Goal: Task Accomplishment & Management: Manage account settings

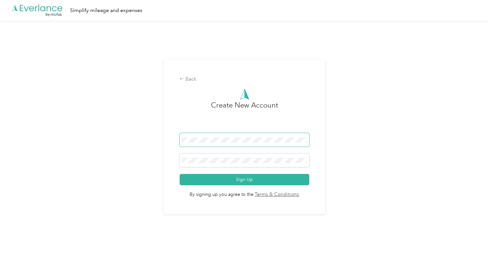
click at [282, 143] on span at bounding box center [244, 140] width 130 height 14
click at [194, 79] on div "Back" at bounding box center [244, 79] width 130 height 8
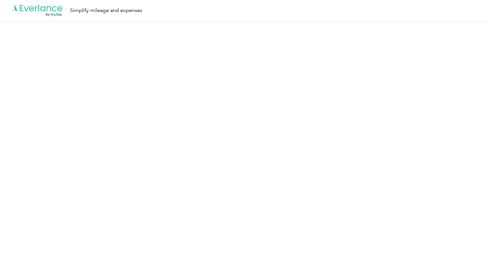
click at [37, 14] on icon ".cls-1 { fill: #00adee; } .cls-2 { fill: #fff; } .cls-3 { fill: #707372; } .cls…" at bounding box center [37, 10] width 52 height 13
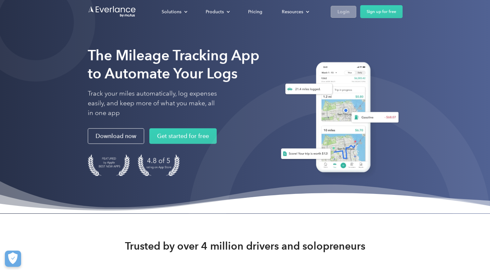
click at [341, 8] on div "Login" at bounding box center [343, 12] width 12 height 8
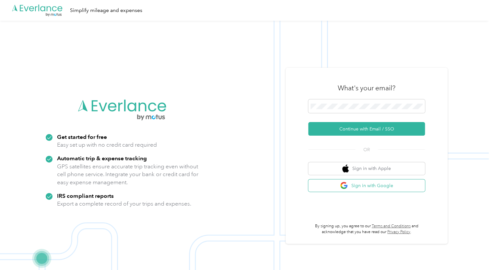
click at [361, 185] on button "Sign in with Google" at bounding box center [366, 185] width 117 height 13
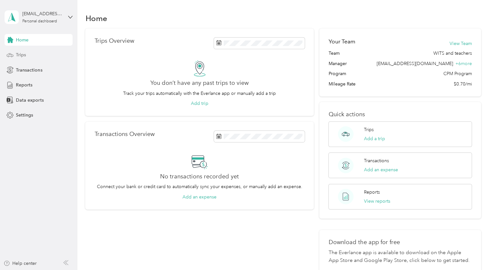
click at [51, 52] on div "Trips" at bounding box center [39, 55] width 68 height 12
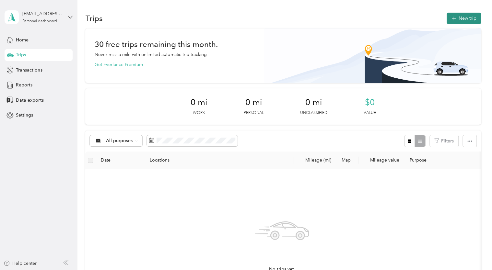
click at [459, 15] on button "New trip" at bounding box center [463, 18] width 34 height 11
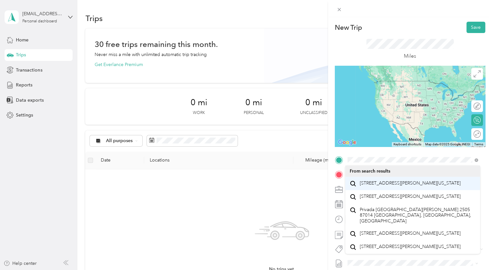
click at [409, 183] on span "2505 San Gabriel Street Austin, Texas 78705, United States" at bounding box center [409, 183] width 101 height 6
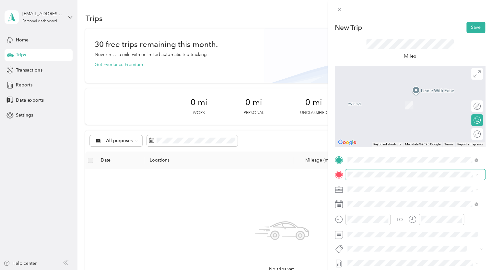
click at [369, 177] on span at bounding box center [415, 174] width 140 height 10
click at [410, 97] on span "6703 Yates Avenue Austin, Texas 78757, United States" at bounding box center [409, 96] width 101 height 6
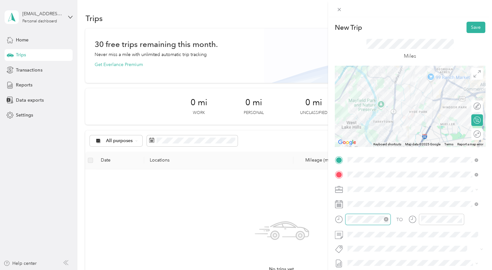
scroll to position [91, 0]
click at [355, 139] on div "02" at bounding box center [354, 139] width 16 height 9
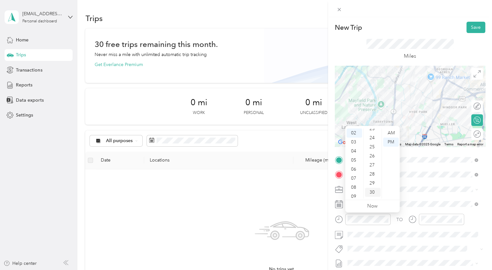
click at [374, 190] on div "30" at bounding box center [373, 192] width 16 height 9
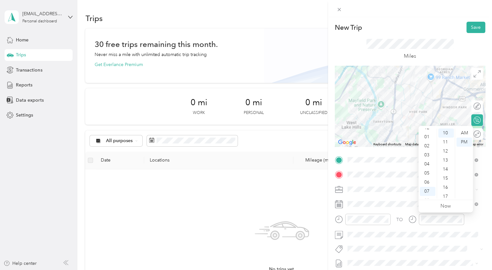
scroll to position [0, 0]
click at [426, 153] on div "02" at bounding box center [427, 151] width 16 height 9
click at [449, 179] on div "50" at bounding box center [446, 179] width 16 height 9
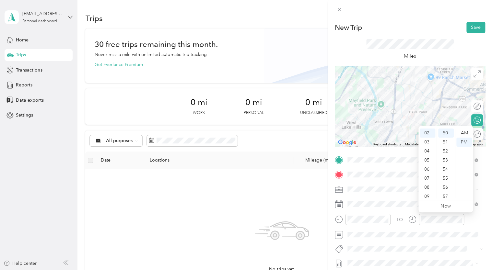
click at [474, 222] on div "TO" at bounding box center [410, 222] width 150 height 16
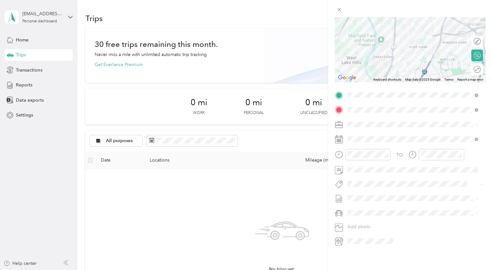
scroll to position [0, 0]
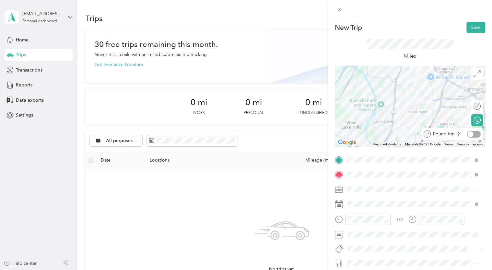
click at [467, 134] on div at bounding box center [470, 134] width 6 height 6
click at [466, 30] on button "Save" at bounding box center [475, 27] width 19 height 11
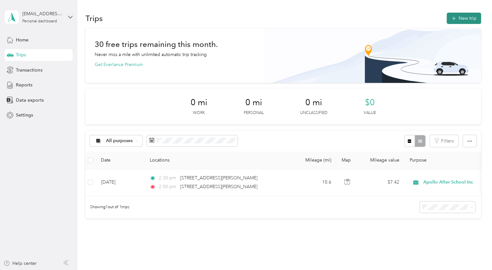
click at [461, 20] on button "New trip" at bounding box center [463, 18] width 34 height 11
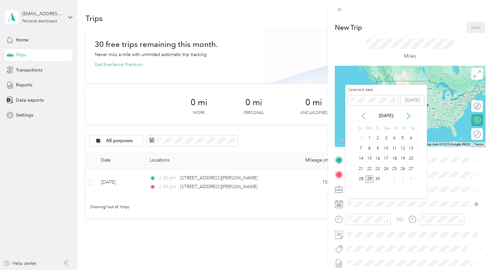
click at [361, 113] on icon at bounding box center [363, 116] width 6 height 6
click at [406, 116] on icon at bounding box center [408, 116] width 6 height 6
click at [386, 166] on div "24" at bounding box center [385, 169] width 8 height 8
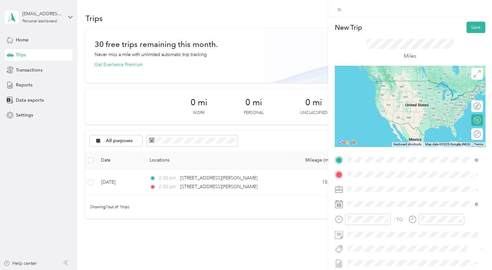
click at [384, 181] on span "[STREET_ADDRESS][PERSON_NAME][US_STATE]" at bounding box center [409, 183] width 101 height 6
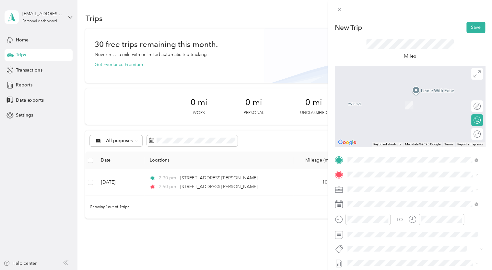
click at [403, 98] on span "3301 Pinnacle Road Austin, Texas 78746, United States" at bounding box center [391, 96] width 65 height 6
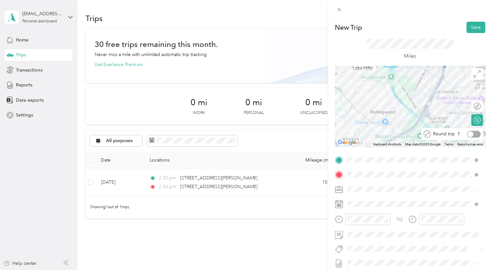
click at [470, 135] on div at bounding box center [474, 134] width 14 height 7
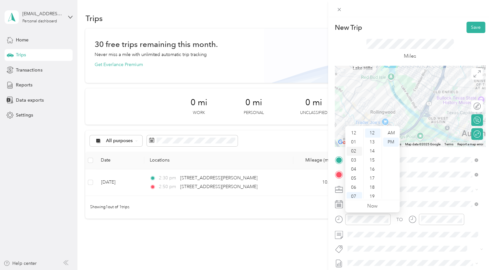
click at [349, 151] on div "02" at bounding box center [354, 151] width 16 height 9
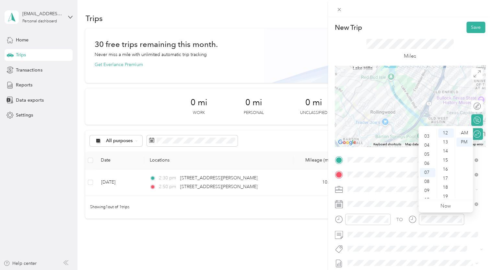
scroll to position [9, 0]
click at [431, 142] on div "02" at bounding box center [427, 141] width 16 height 9
click at [447, 155] on div "35" at bounding box center [446, 158] width 16 height 9
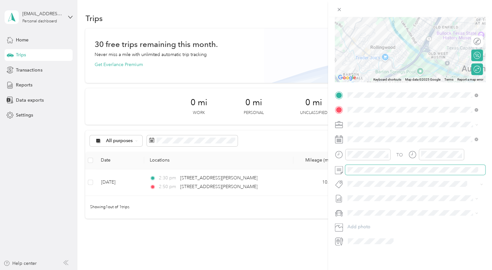
scroll to position [0, 0]
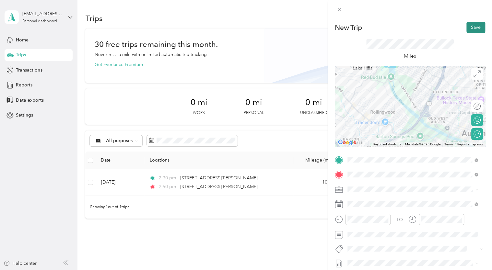
click at [472, 26] on button "Save" at bounding box center [475, 27] width 19 height 11
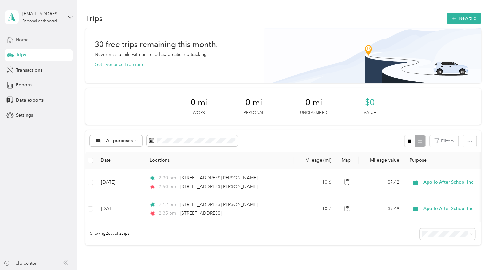
click at [30, 40] on div "Home" at bounding box center [39, 40] width 68 height 12
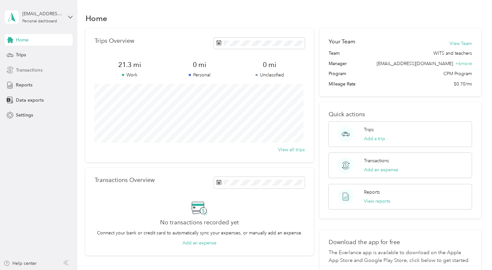
click at [44, 69] on div "Transactions" at bounding box center [39, 70] width 68 height 12
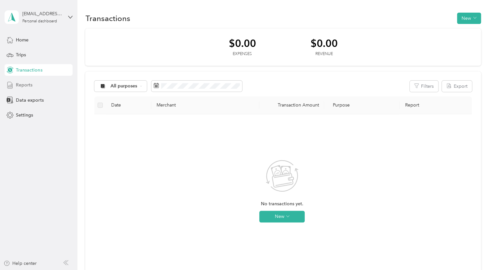
click at [36, 86] on div "Reports" at bounding box center [39, 85] width 68 height 12
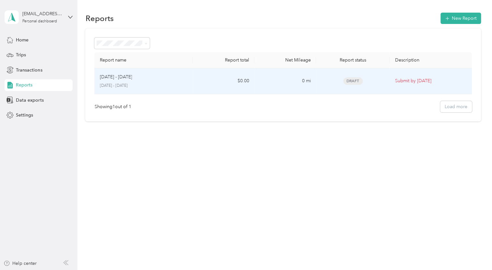
click at [359, 82] on span "Draft" at bounding box center [352, 80] width 19 height 7
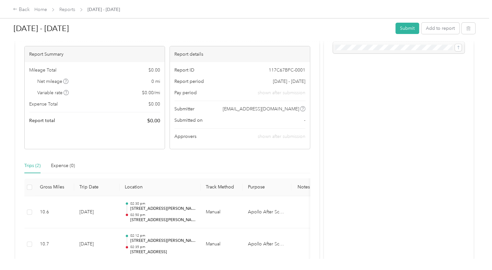
scroll to position [21, 0]
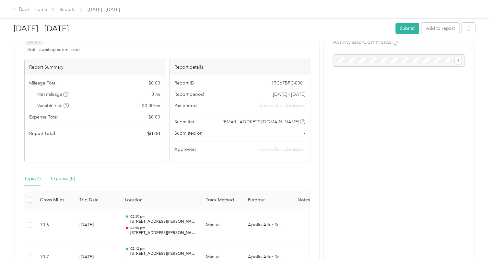
click at [69, 176] on div "Expense (0)" at bounding box center [63, 178] width 24 height 7
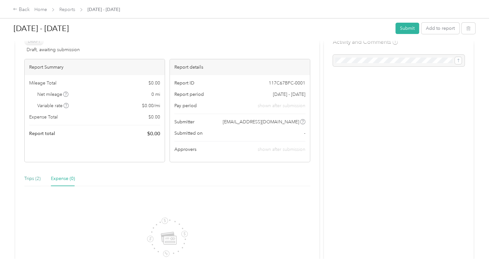
click at [36, 179] on div "Trips (2)" at bounding box center [32, 178] width 16 height 7
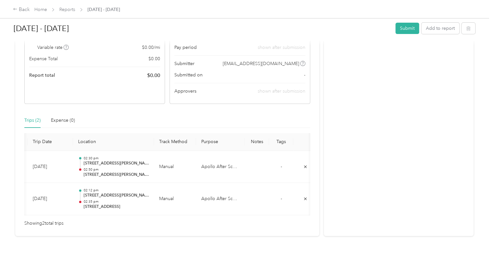
scroll to position [0, 55]
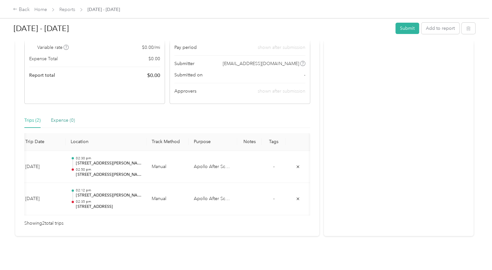
click at [72, 117] on div "Expense (0)" at bounding box center [63, 120] width 24 height 7
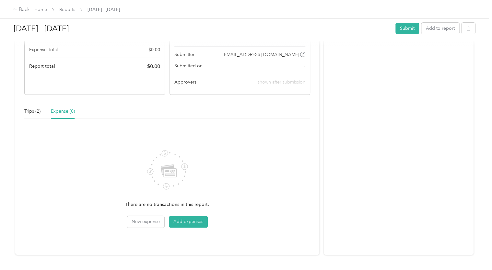
click at [45, 112] on div "Trips (2) Expense (0)" at bounding box center [49, 111] width 51 height 15
click at [41, 111] on div "Trips (2) Expense (0)" at bounding box center [49, 111] width 51 height 15
click at [36, 110] on div "Trips (2)" at bounding box center [32, 111] width 16 height 7
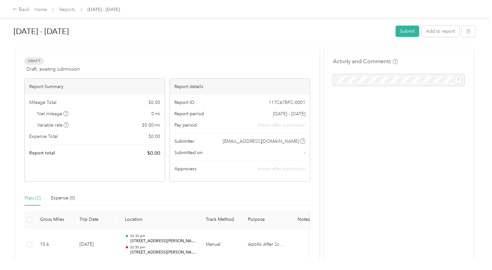
scroll to position [0, 0]
click at [65, 9] on link "Reports" at bounding box center [67, 10] width 16 height 6
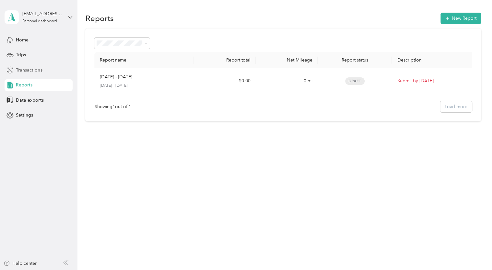
click at [41, 73] on div "Transactions" at bounding box center [39, 70] width 68 height 12
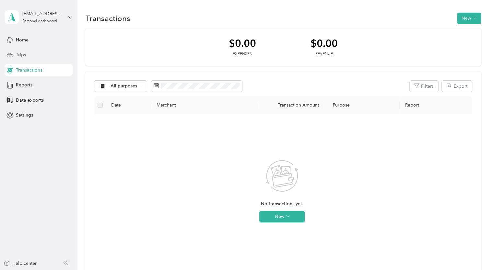
click at [39, 58] on div "Trips" at bounding box center [39, 55] width 68 height 12
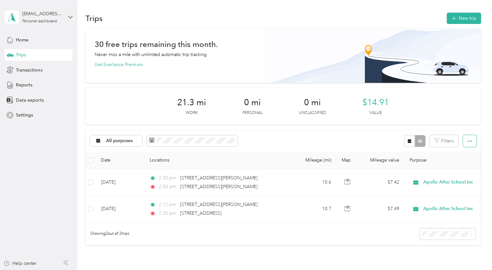
click at [472, 143] on button "button" at bounding box center [469, 141] width 14 height 12
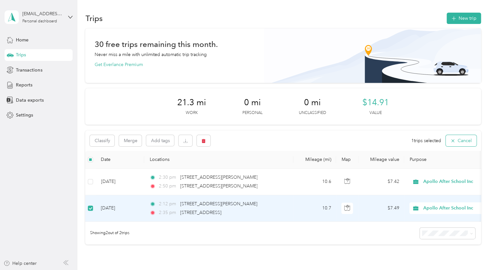
click at [450, 140] on icon "button" at bounding box center [452, 140] width 5 height 5
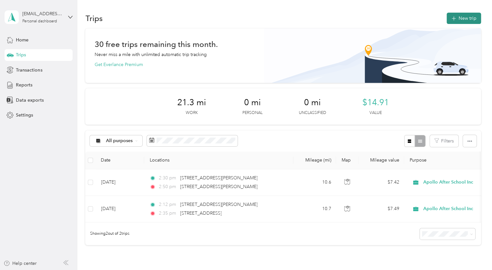
click at [454, 15] on button "New trip" at bounding box center [463, 18] width 34 height 11
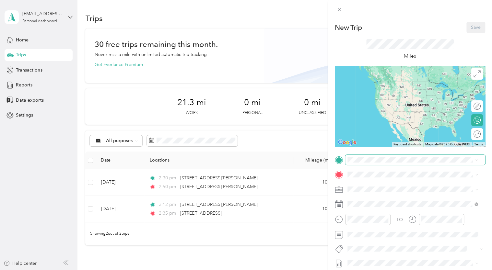
click at [364, 164] on span at bounding box center [415, 160] width 140 height 10
click at [413, 186] on span "[STREET_ADDRESS][PERSON_NAME][US_STATE]" at bounding box center [409, 183] width 101 height 6
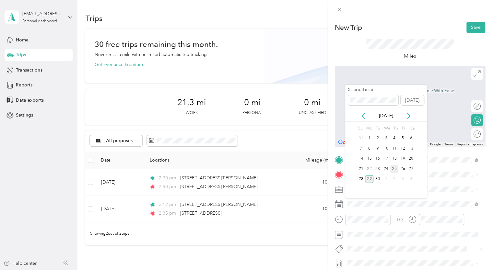
click at [393, 168] on div "25" at bounding box center [394, 169] width 8 height 8
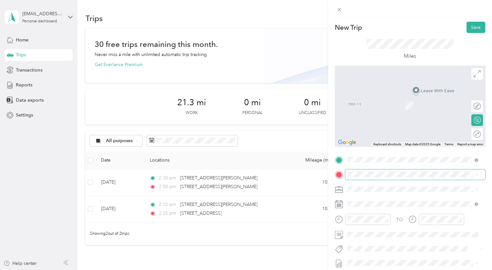
click at [373, 177] on span at bounding box center [415, 174] width 140 height 10
click at [406, 92] on div "906 West Lynn Street Austin, Texas 78703, United States" at bounding box center [412, 96] width 126 height 9
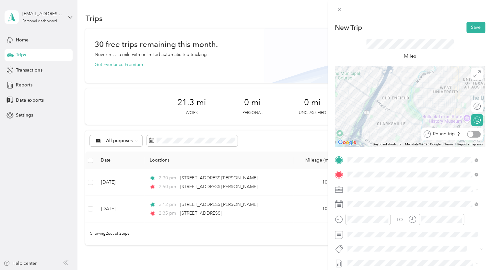
click at [467, 134] on div at bounding box center [470, 134] width 6 height 6
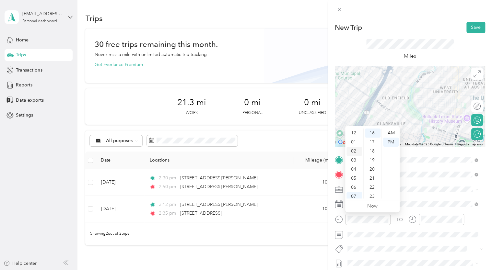
click at [354, 154] on div "02" at bounding box center [354, 151] width 16 height 9
click at [373, 194] on div "23" at bounding box center [373, 196] width 16 height 9
click at [374, 195] on div "30" at bounding box center [373, 196] width 16 height 9
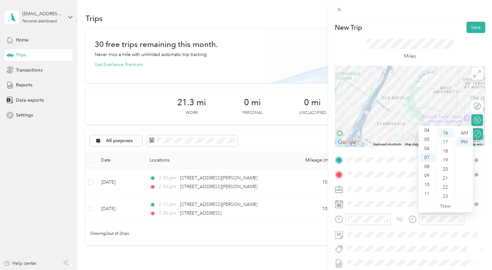
scroll to position [0, 0]
click at [429, 152] on div "02" at bounding box center [427, 151] width 16 height 9
click at [454, 176] on ul "AM PM" at bounding box center [463, 164] width 18 height 70
click at [454, 179] on ul "AM PM" at bounding box center [463, 164] width 18 height 70
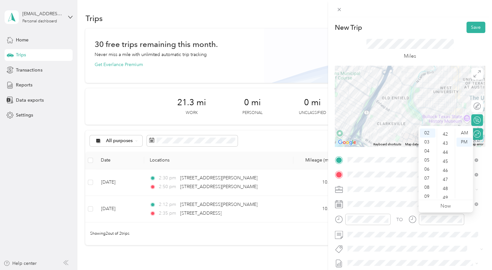
scroll to position [390, 0]
click at [446, 150] on div "45" at bounding box center [446, 151] width 16 height 9
click at [470, 221] on div "TO" at bounding box center [410, 222] width 150 height 16
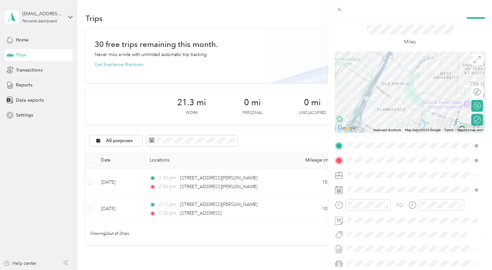
scroll to position [0, 0]
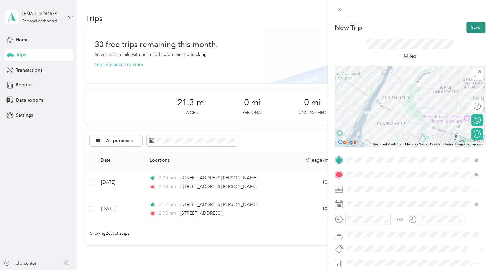
click at [468, 27] on button "Save" at bounding box center [475, 27] width 19 height 11
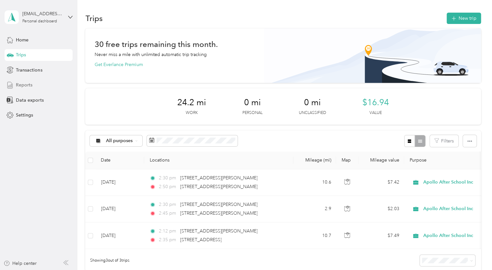
click at [33, 87] on div "Reports" at bounding box center [39, 85] width 68 height 12
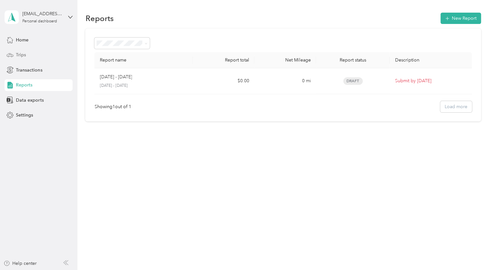
click at [31, 53] on div "Trips" at bounding box center [39, 55] width 68 height 12
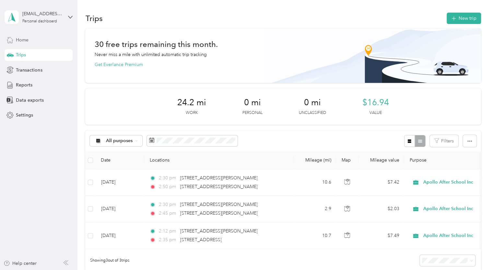
click at [32, 40] on div "Home" at bounding box center [39, 40] width 68 height 12
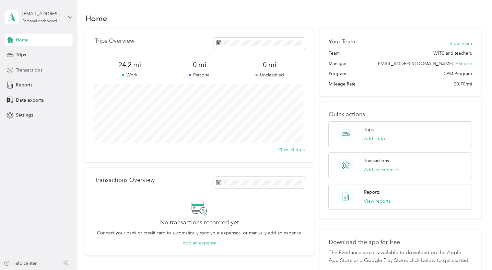
click at [31, 70] on span "Transactions" at bounding box center [29, 70] width 26 height 7
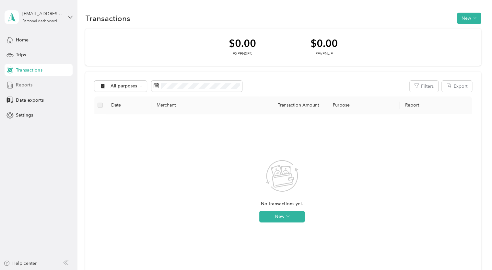
click at [25, 87] on span "Reports" at bounding box center [24, 85] width 17 height 7
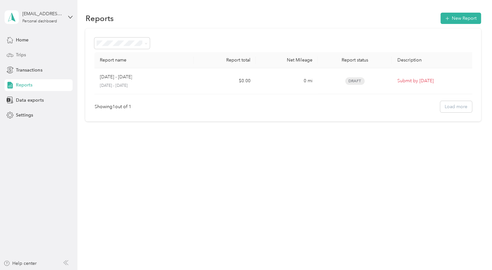
click at [23, 57] on span "Trips" at bounding box center [21, 54] width 10 height 7
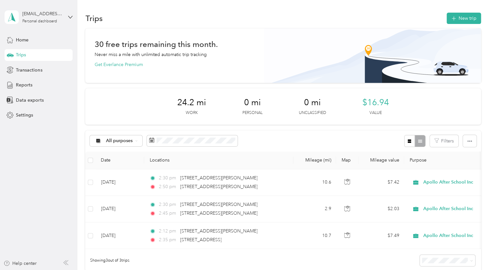
click at [390, 85] on div "30 free trips remaining this month. Never miss a mile with unlimited automatic …" at bounding box center [282, 150] width 395 height 244
click at [22, 71] on span "Transactions" at bounding box center [29, 70] width 26 height 7
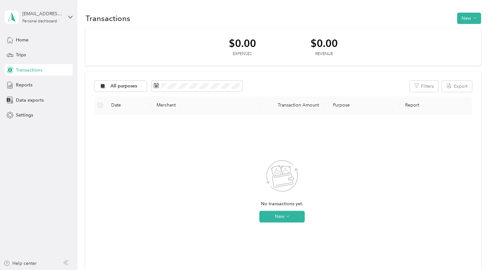
click at [40, 75] on div "Transactions" at bounding box center [39, 70] width 68 height 12
click at [38, 82] on div "Reports" at bounding box center [39, 85] width 68 height 12
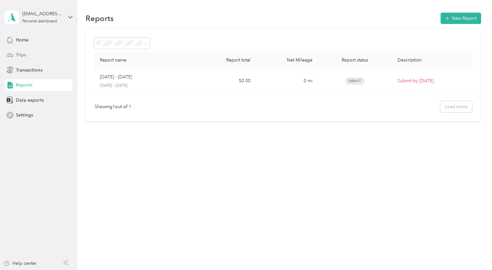
click at [30, 54] on div "Trips" at bounding box center [39, 55] width 68 height 12
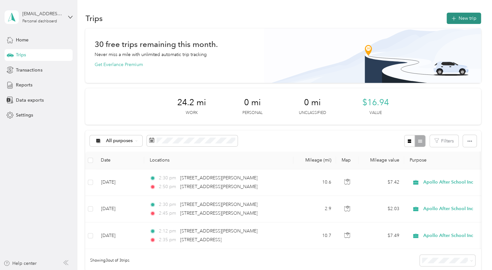
click at [451, 14] on button "New trip" at bounding box center [463, 18] width 34 height 11
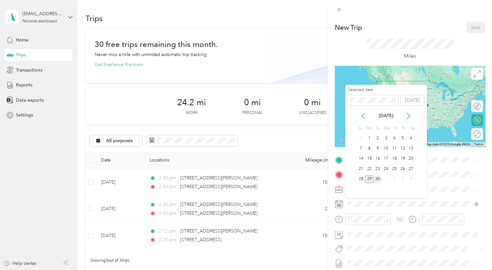
click at [376, 179] on div "30" at bounding box center [377, 179] width 8 height 8
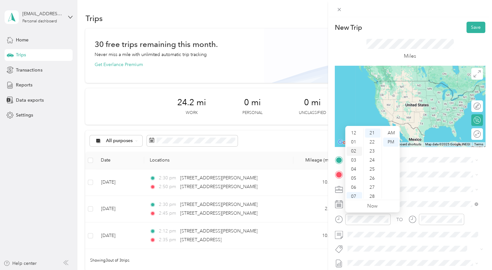
click at [358, 149] on div "02" at bounding box center [354, 151] width 16 height 9
click at [369, 131] on div "21" at bounding box center [373, 133] width 16 height 9
click at [356, 137] on div "05" at bounding box center [354, 139] width 16 height 9
click at [355, 142] on div "05" at bounding box center [354, 139] width 16 height 9
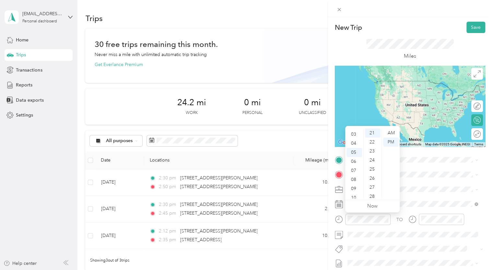
scroll to position [0, 0]
click at [354, 152] on div "02" at bounding box center [354, 151] width 16 height 9
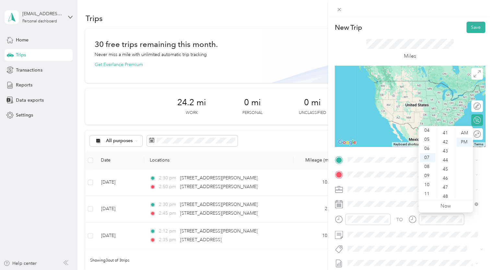
scroll to position [374, 0]
click at [445, 166] on div "45" at bounding box center [446, 167] width 16 height 9
click at [425, 131] on div "02" at bounding box center [427, 131] width 16 height 9
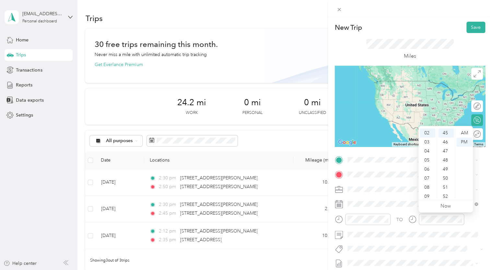
click at [482, 174] on form "New Trip Save This trip cannot be edited because it is either under review, app…" at bounding box center [410, 167] width 164 height 290
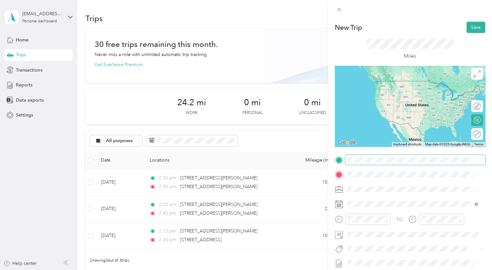
click at [418, 164] on span at bounding box center [415, 160] width 140 height 10
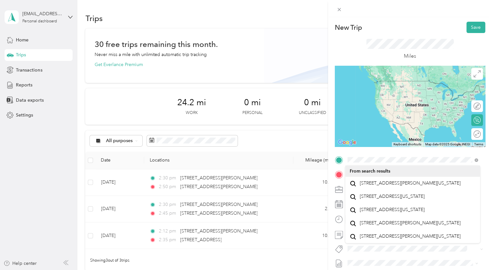
click at [408, 186] on span "[STREET_ADDRESS][PERSON_NAME][US_STATE]" at bounding box center [409, 183] width 101 height 6
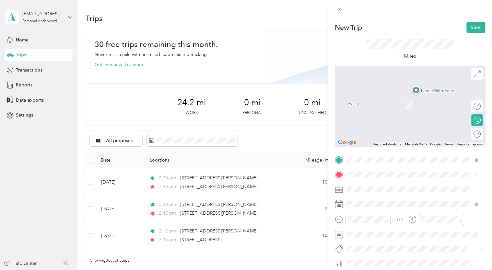
click at [386, 98] on span "[STREET_ADDRESS][PERSON_NAME][US_STATE]" at bounding box center [409, 96] width 101 height 6
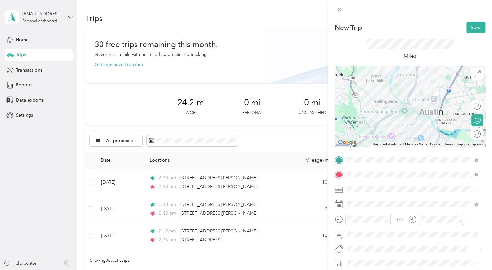
click at [397, 107] on div at bounding box center [410, 106] width 150 height 81
click at [398, 108] on div at bounding box center [410, 106] width 150 height 81
click at [417, 109] on div at bounding box center [410, 106] width 150 height 81
click at [400, 100] on div at bounding box center [410, 106] width 150 height 81
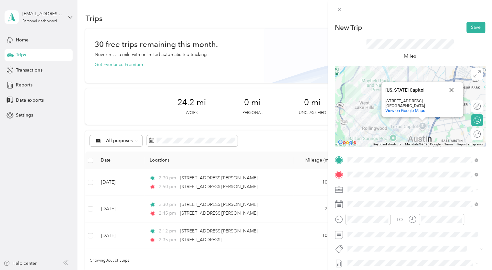
click at [392, 130] on div "[US_STATE] Capitol [US_STATE] Capitol [STREET_ADDRESS] [GEOGRAPHIC_DATA] View o…" at bounding box center [410, 106] width 150 height 81
click at [390, 125] on div "[US_STATE] Capitol [US_STATE] Capitol [STREET_ADDRESS] [GEOGRAPHIC_DATA] View o…" at bounding box center [410, 106] width 150 height 81
click at [390, 128] on div "[US_STATE] Capitol [US_STATE] Capitol [STREET_ADDRESS] [GEOGRAPHIC_DATA] View o…" at bounding box center [410, 106] width 150 height 81
click at [391, 128] on div "[US_STATE] Capitol [US_STATE] Capitol [STREET_ADDRESS] [GEOGRAPHIC_DATA] View o…" at bounding box center [410, 106] width 150 height 81
click at [448, 90] on button "Close" at bounding box center [451, 90] width 16 height 16
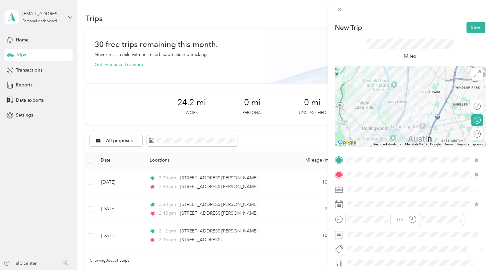
click at [400, 112] on div at bounding box center [410, 106] width 150 height 81
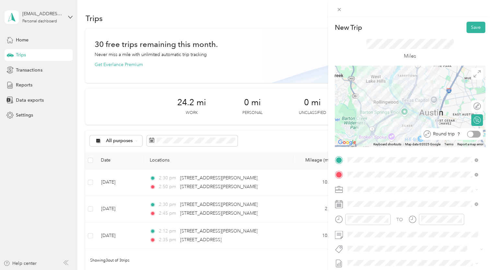
click at [469, 134] on div at bounding box center [474, 134] width 14 height 7
click at [407, 94] on div at bounding box center [410, 106] width 150 height 81
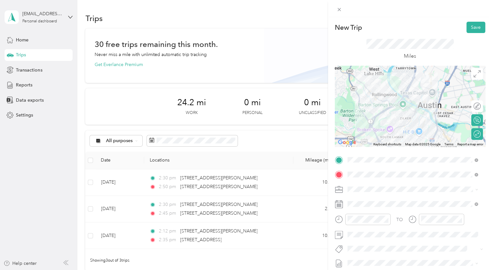
drag, startPoint x: 412, startPoint y: 117, endPoint x: 415, endPoint y: 123, distance: 7.1
click at [415, 123] on div at bounding box center [410, 106] width 150 height 81
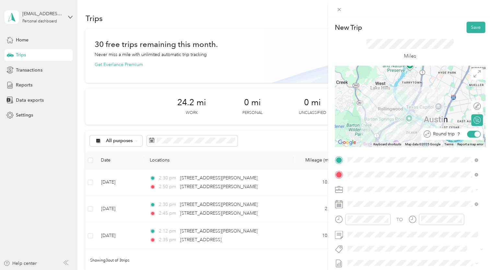
click at [474, 134] on div at bounding box center [477, 134] width 6 height 6
click at [469, 134] on div at bounding box center [474, 134] width 14 height 7
click at [474, 134] on div at bounding box center [477, 134] width 6 height 6
click at [407, 108] on div at bounding box center [410, 106] width 150 height 81
click at [415, 92] on div at bounding box center [410, 106] width 150 height 81
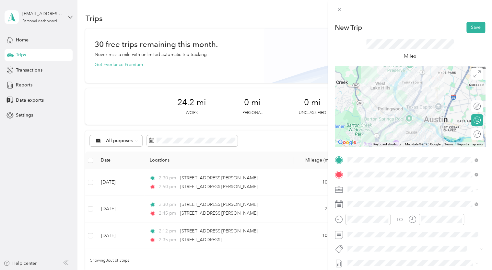
click at [415, 92] on div at bounding box center [410, 106] width 150 height 81
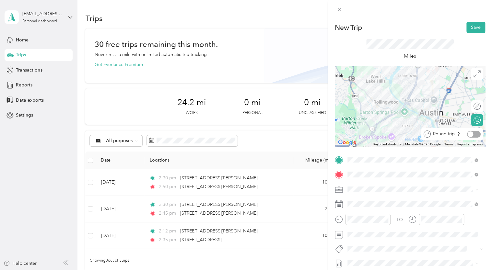
click at [470, 134] on div at bounding box center [474, 134] width 14 height 7
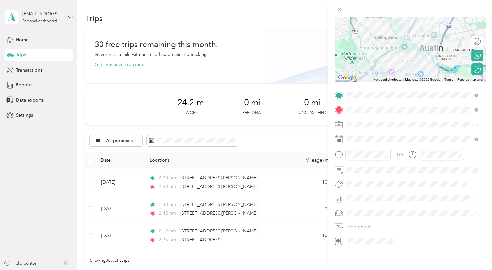
scroll to position [0, 0]
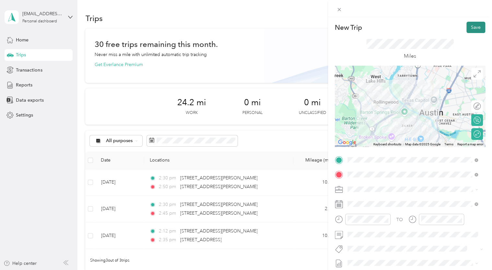
click at [472, 26] on button "Save" at bounding box center [475, 27] width 19 height 11
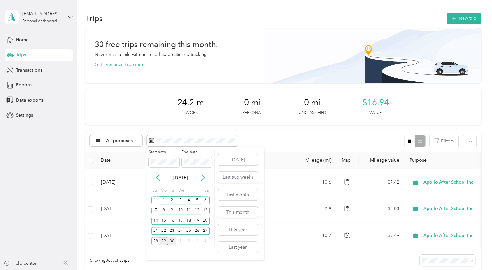
click at [171, 240] on div "30" at bounding box center [172, 241] width 8 height 8
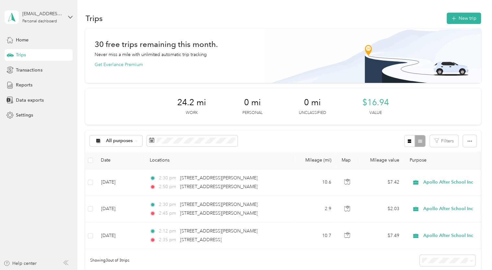
click at [259, 137] on div "All purposes Filters" at bounding box center [282, 141] width 395 height 21
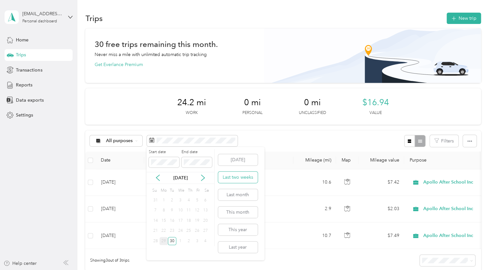
click at [242, 180] on button "Last two weeks" at bounding box center [238, 177] width 40 height 11
click at [173, 238] on div "30" at bounding box center [172, 241] width 8 height 8
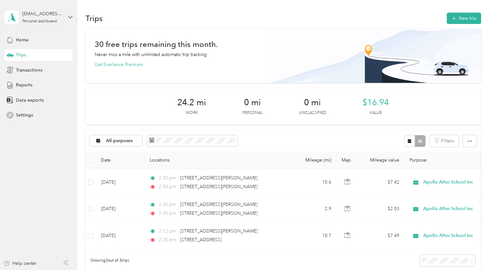
click at [287, 131] on div "All purposes Filters" at bounding box center [282, 141] width 395 height 21
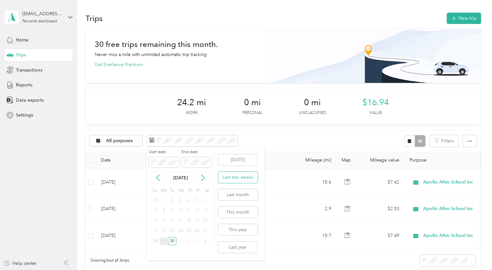
click at [241, 181] on button "Last two weeks" at bounding box center [238, 177] width 40 height 11
click at [165, 220] on div "15" at bounding box center [163, 221] width 8 height 8
click at [174, 241] on div "30" at bounding box center [172, 241] width 8 height 8
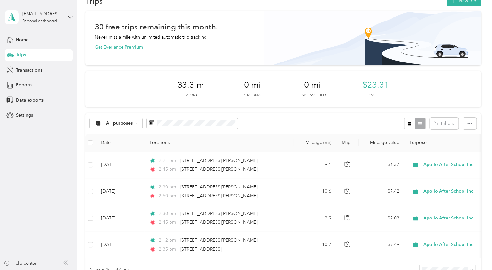
scroll to position [13, 0]
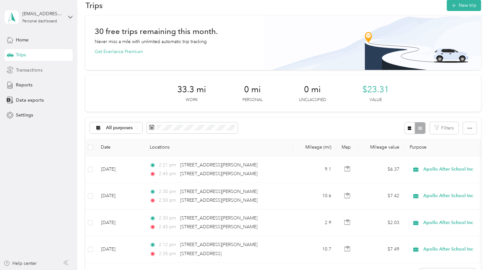
click at [31, 70] on span "Transactions" at bounding box center [29, 70] width 26 height 7
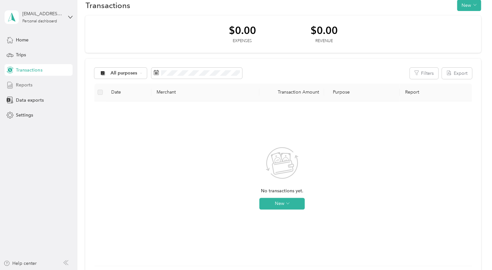
click at [30, 86] on span "Reports" at bounding box center [24, 85] width 17 height 7
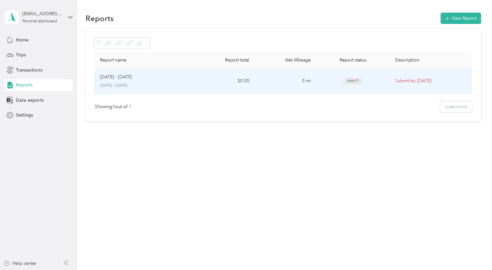
click at [210, 77] on td "$0.00" at bounding box center [224, 81] width 62 height 26
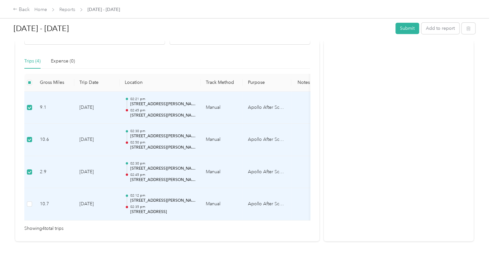
click at [32, 204] on td at bounding box center [29, 204] width 10 height 32
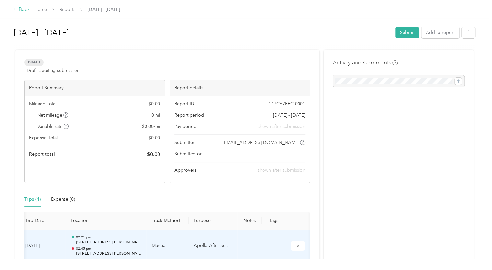
click at [22, 6] on div "Back" at bounding box center [21, 10] width 17 height 8
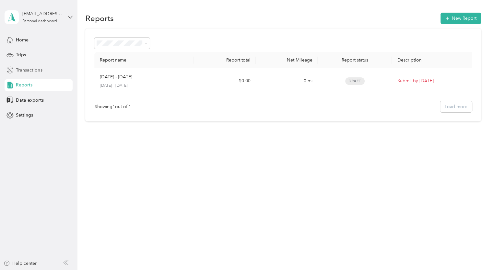
click at [39, 73] on span "Transactions" at bounding box center [29, 70] width 26 height 7
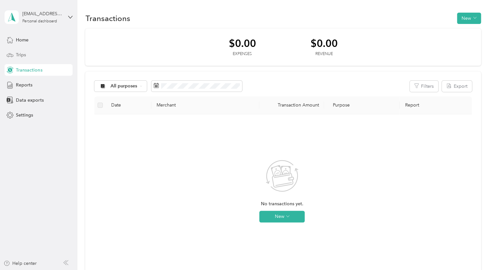
click at [31, 50] on div "Trips" at bounding box center [39, 55] width 68 height 12
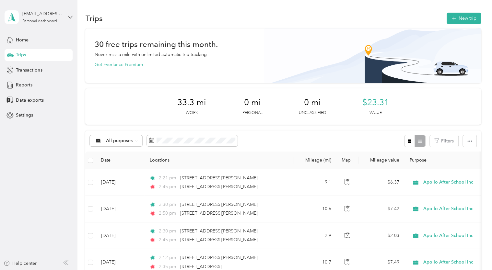
click at [30, 76] on div "Home Trips Transactions Reports Data exports Settings" at bounding box center [39, 77] width 68 height 87
click at [28, 82] on span "Reports" at bounding box center [24, 85] width 17 height 7
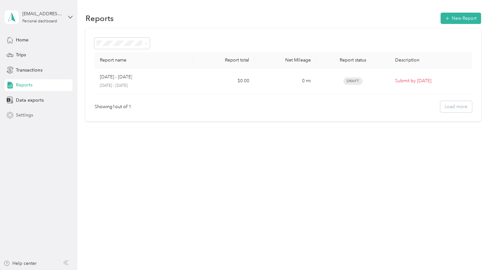
click at [28, 116] on span "Settings" at bounding box center [24, 115] width 17 height 7
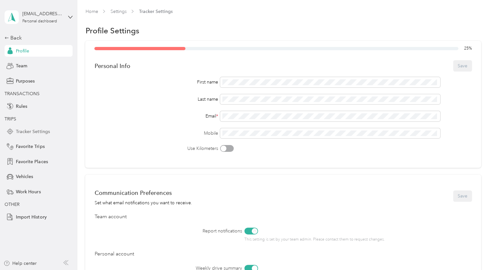
click at [46, 132] on span "Tracker Settings" at bounding box center [33, 131] width 34 height 7
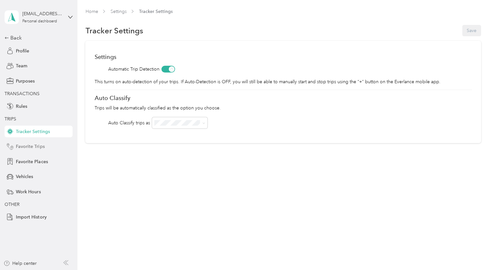
click at [40, 148] on span "Favorite Trips" at bounding box center [30, 146] width 28 height 7
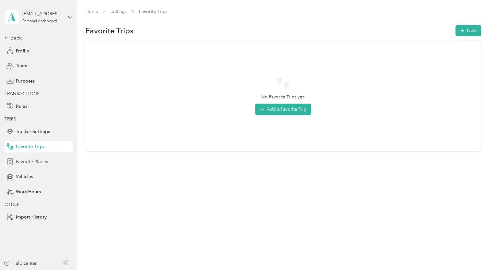
click at [33, 167] on div "Favorite Places" at bounding box center [39, 162] width 68 height 12
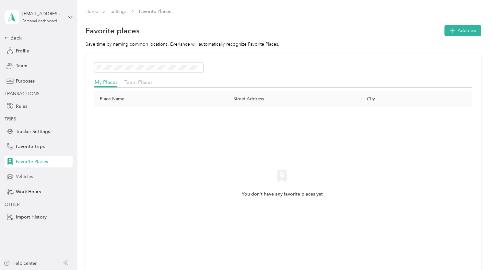
click at [30, 180] on span "Vehicles" at bounding box center [24, 176] width 17 height 7
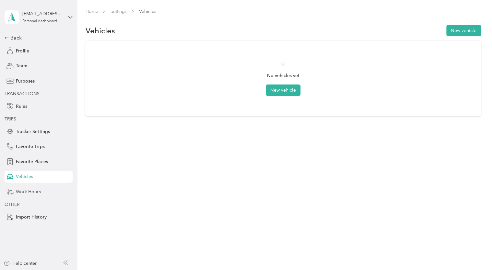
click at [35, 193] on span "Work Hours" at bounding box center [28, 191] width 25 height 7
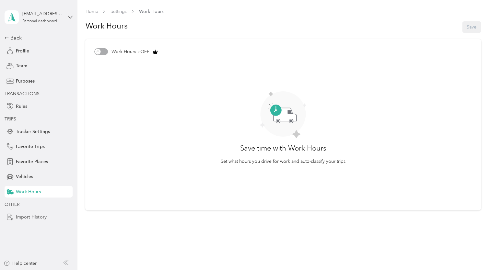
click at [34, 216] on span "Import History" at bounding box center [31, 217] width 30 height 7
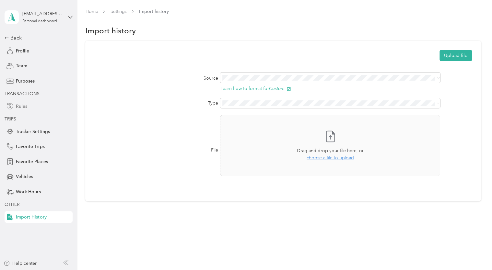
click at [23, 107] on span "Rules" at bounding box center [21, 106] width 11 height 7
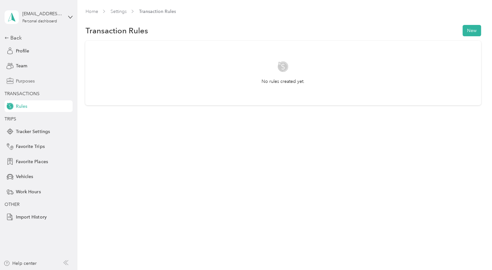
click at [33, 81] on span "Purposes" at bounding box center [25, 81] width 19 height 7
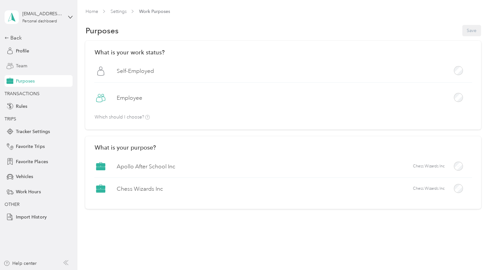
click at [34, 71] on div "Team" at bounding box center [39, 66] width 68 height 12
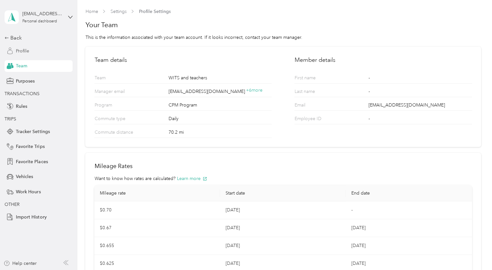
click at [32, 50] on div "Profile" at bounding box center [39, 51] width 68 height 12
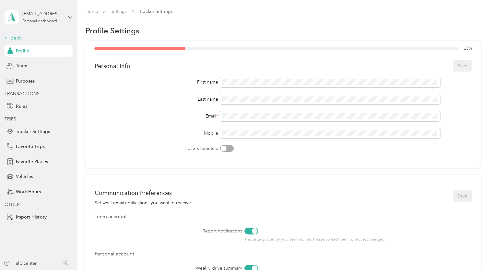
click at [13, 37] on div "Back" at bounding box center [37, 38] width 65 height 8
